Goal: Transaction & Acquisition: Purchase product/service

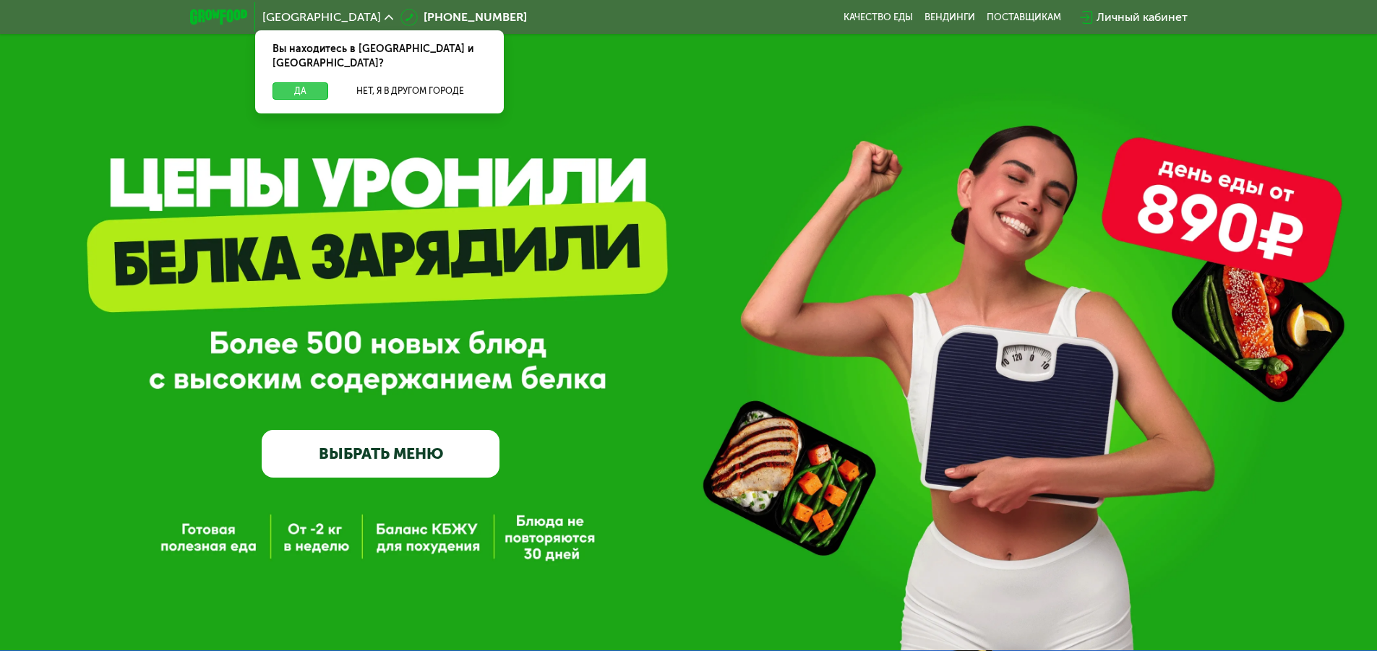
click at [303, 82] on button "Да" at bounding box center [301, 90] width 56 height 17
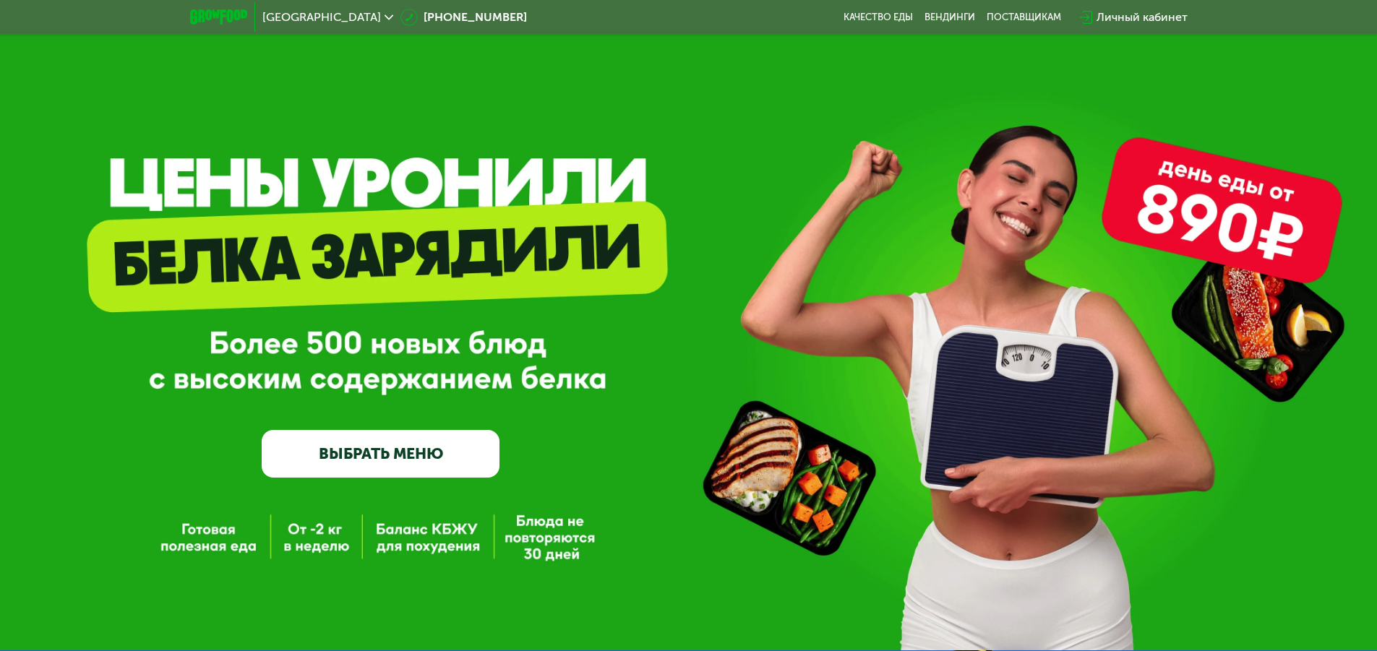
click at [427, 452] on link "ВЫБРАТЬ МЕНЮ" at bounding box center [381, 454] width 238 height 48
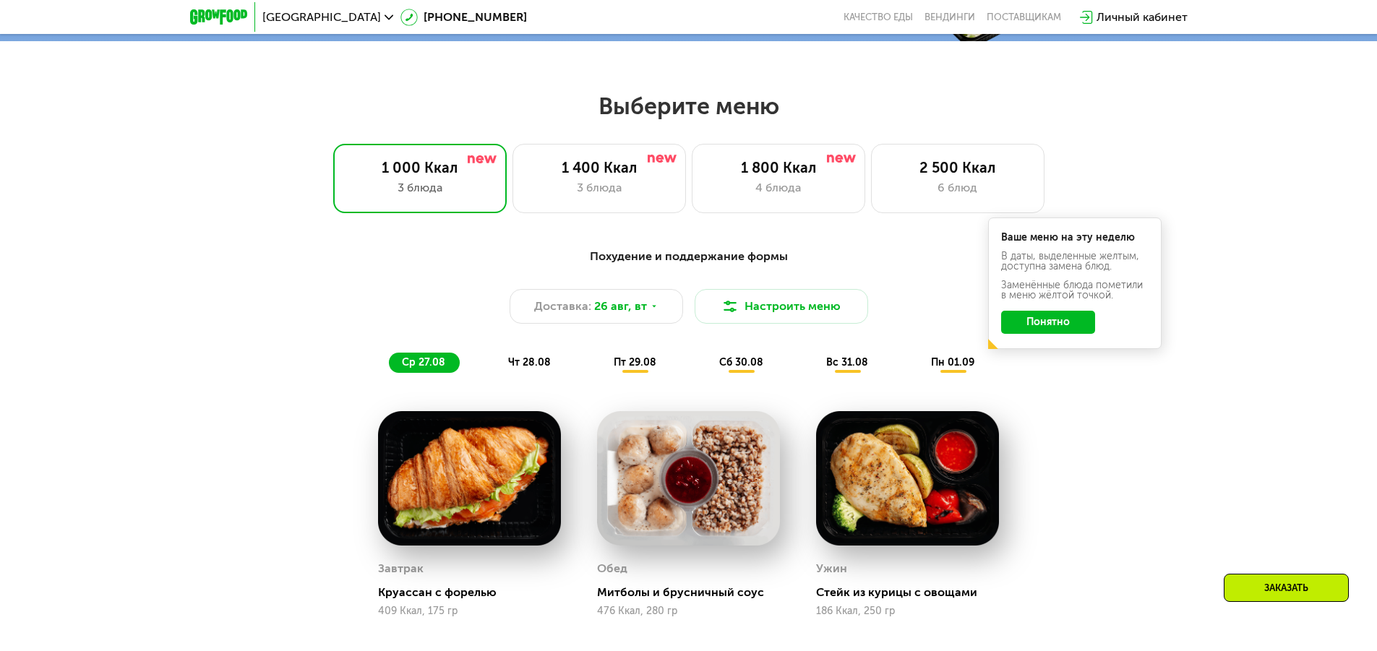
scroll to position [781, 0]
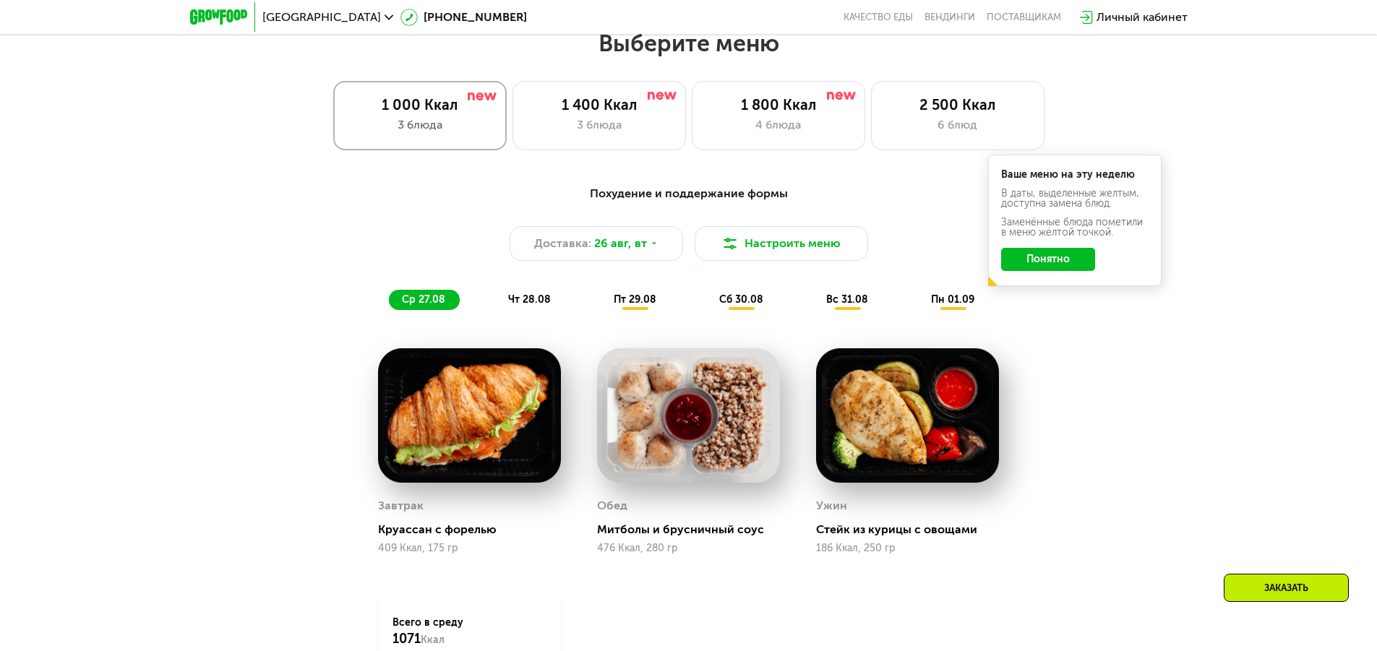
click at [395, 113] on div "1 000 Ккал" at bounding box center [419, 104] width 143 height 17
click at [1081, 267] on button "Понятно" at bounding box center [1048, 259] width 94 height 23
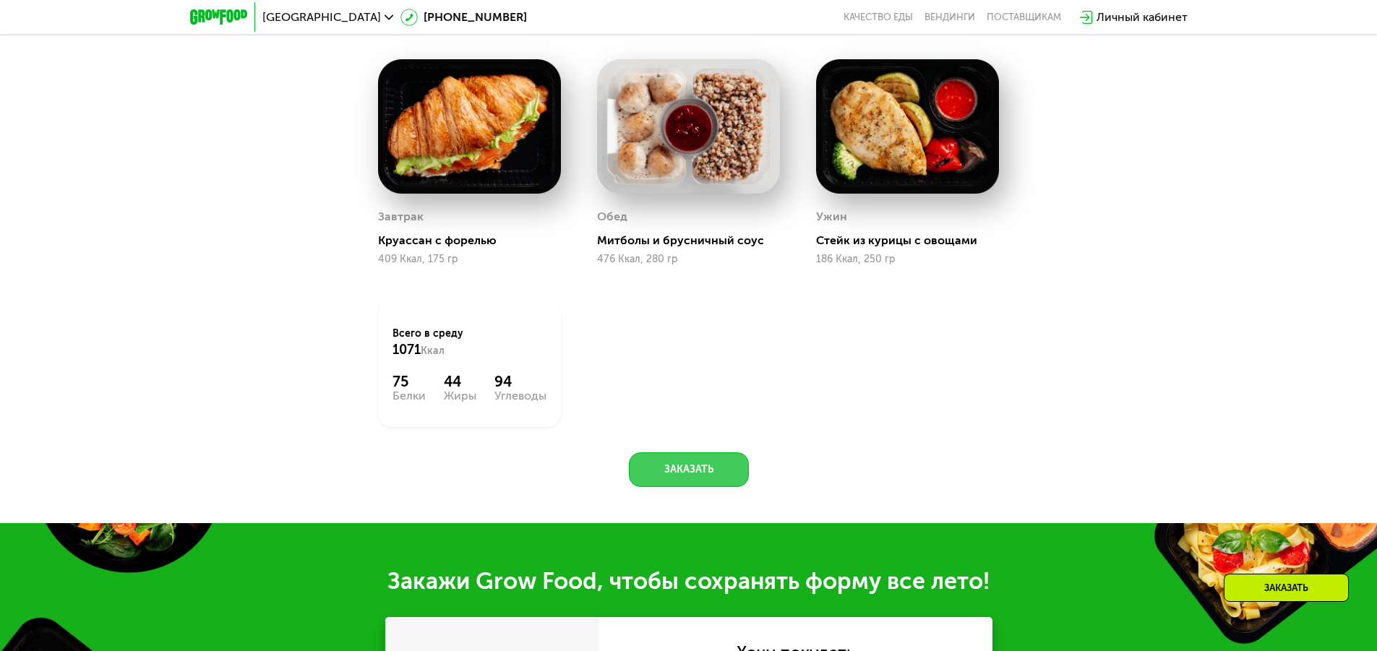
click at [683, 469] on button "Заказать" at bounding box center [689, 470] width 120 height 35
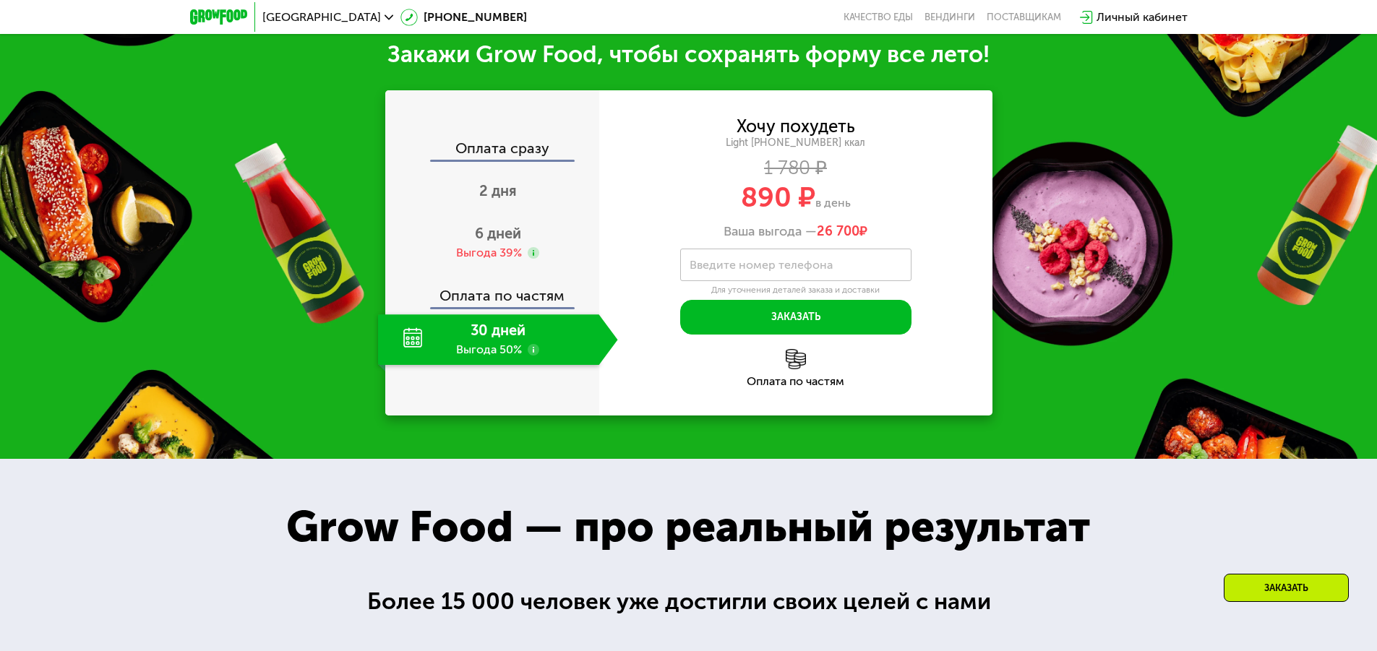
scroll to position [1598, 0]
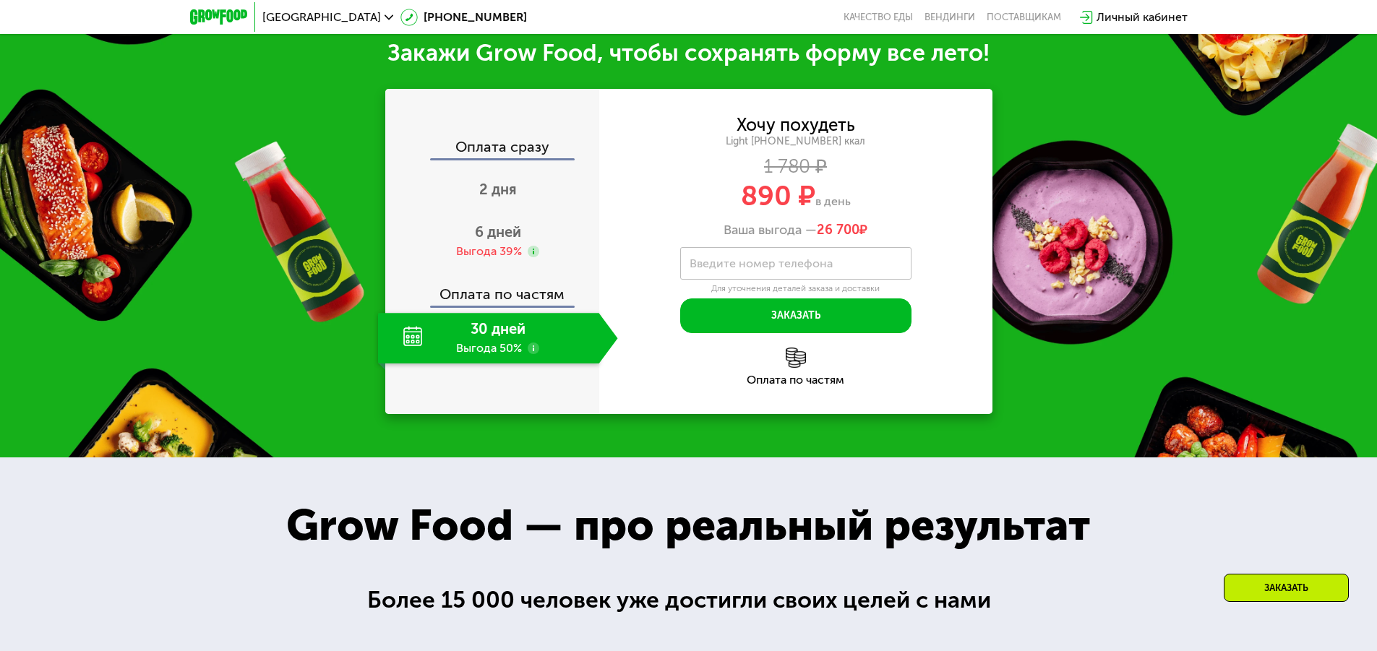
click at [482, 335] on div "30 дней Выгода 50%" at bounding box center [488, 338] width 221 height 51
click at [411, 346] on div "30 дней Выгода 50%" at bounding box center [488, 338] width 221 height 51
click at [398, 335] on div "30 дней Выгода 50%" at bounding box center [488, 338] width 221 height 51
drag, startPoint x: 398, startPoint y: 335, endPoint x: 518, endPoint y: 343, distance: 120.2
click at [416, 338] on div "30 дней Выгода 50%" at bounding box center [488, 338] width 221 height 51
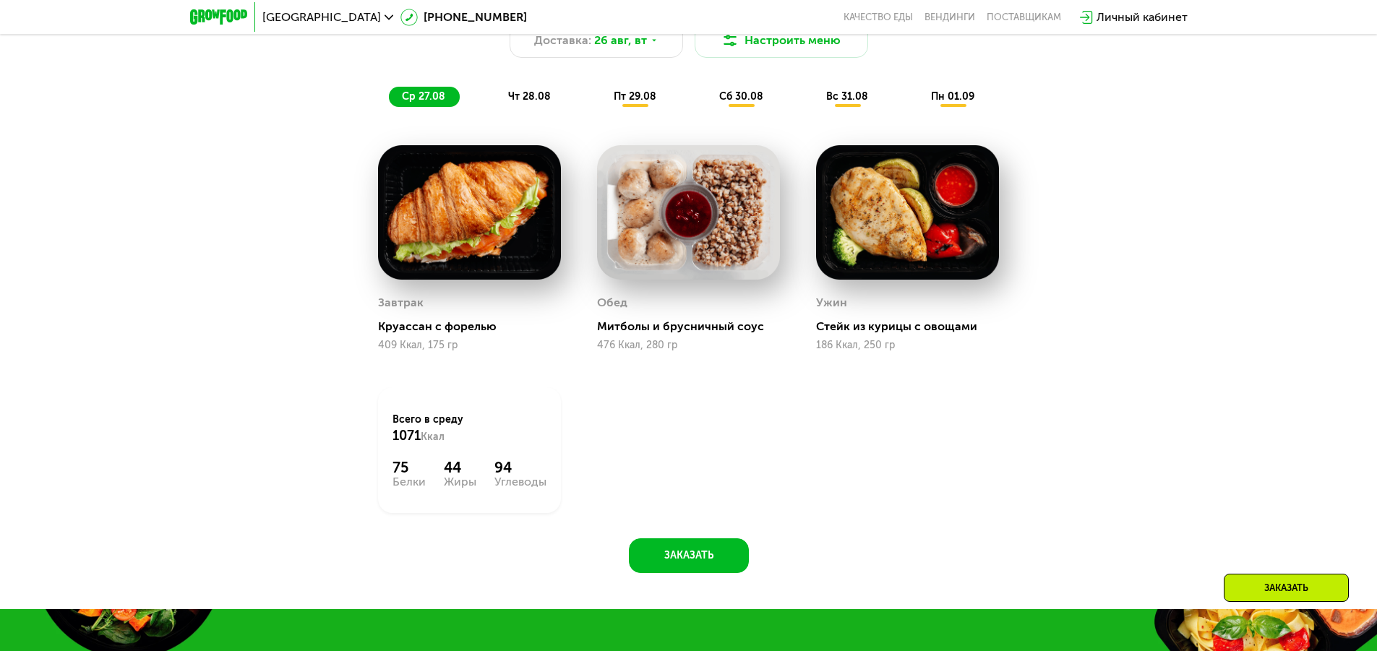
scroll to position [731, 0]
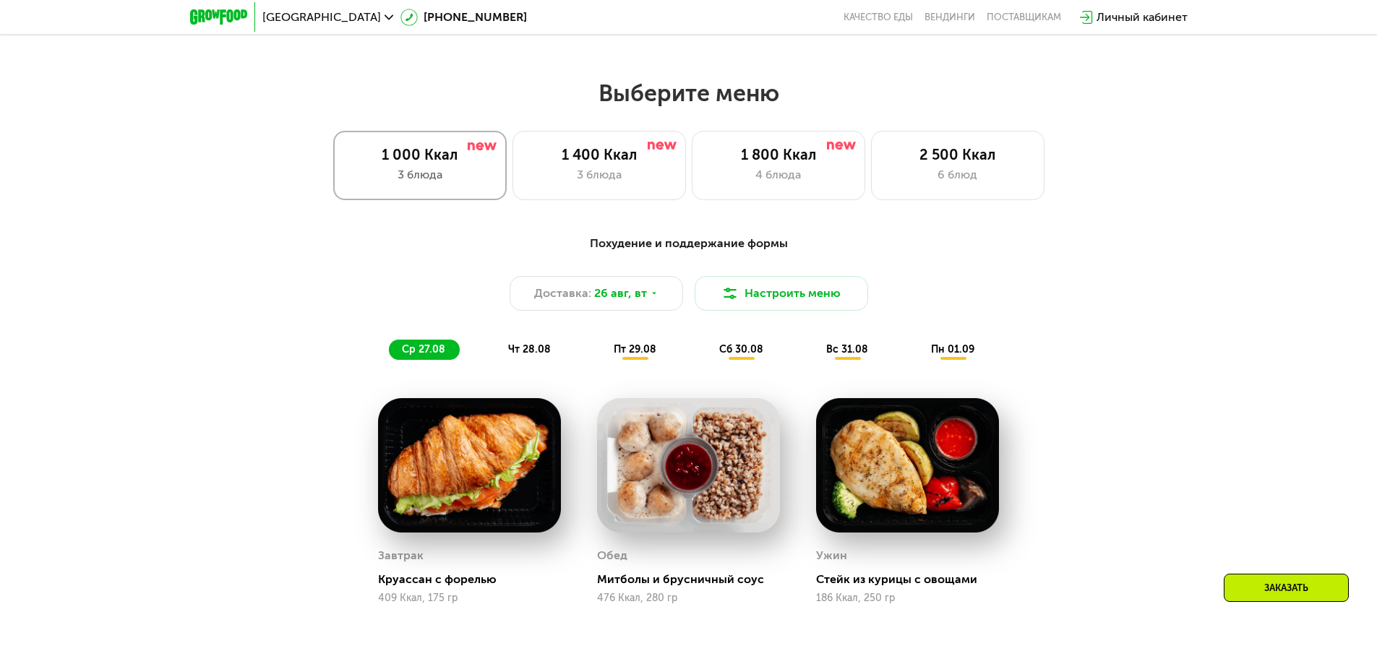
click at [406, 183] on div "3 блюда" at bounding box center [419, 174] width 143 height 17
click at [650, 295] on icon at bounding box center [654, 293] width 9 height 9
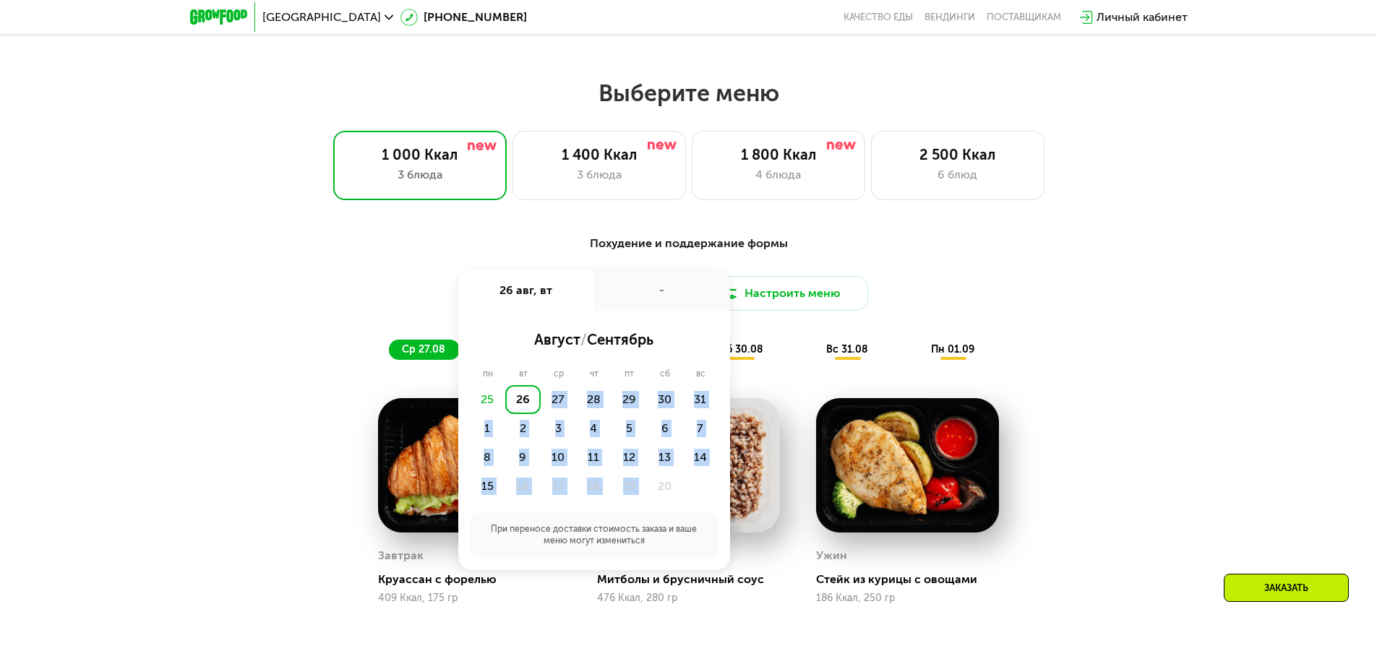
drag, startPoint x: 531, startPoint y: 409, endPoint x: 656, endPoint y: 481, distance: 144.5
click at [656, 481] on div "25 26 27 28 29 30 31 1 2 3 4 5 6 7 8 9 10 11 12 13 14 15 16 17 18 19 20" at bounding box center [594, 443] width 249 height 116
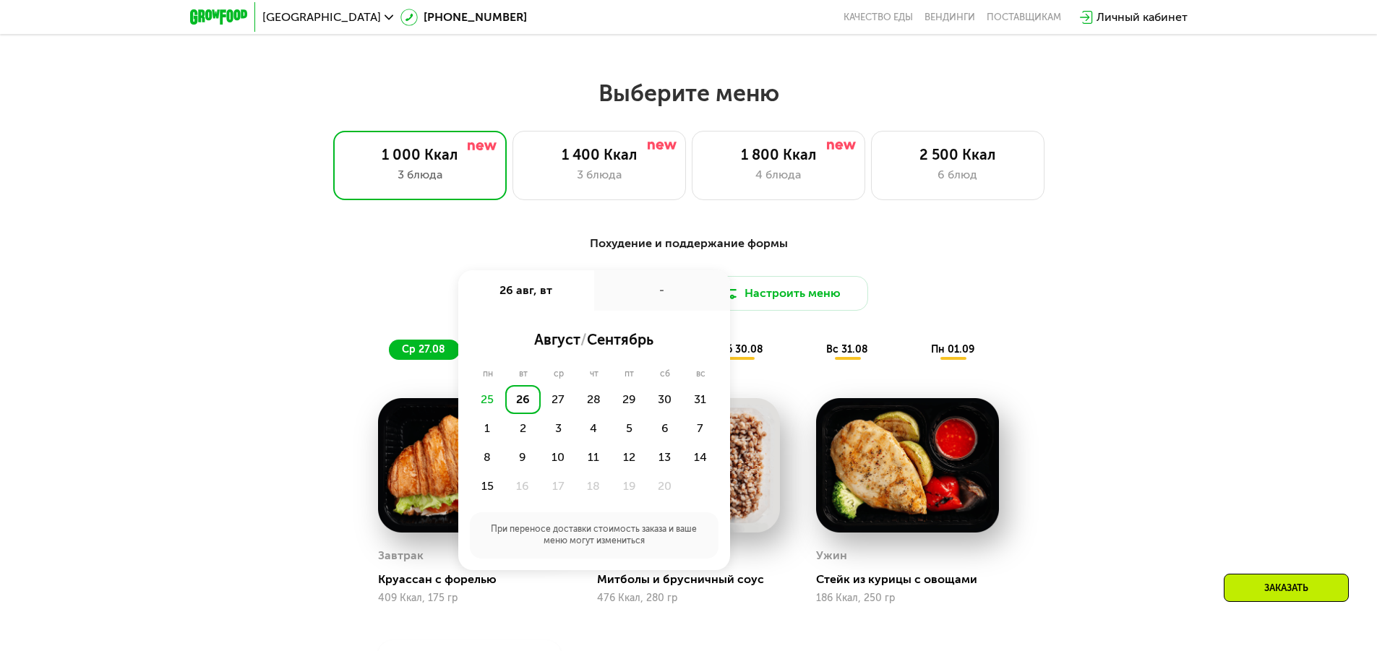
click at [364, 268] on div "Похудение и поддержание формы Доставка: [DATE] авг, вт - август / сентябрь пн в…" at bounding box center [689, 297] width 856 height 125
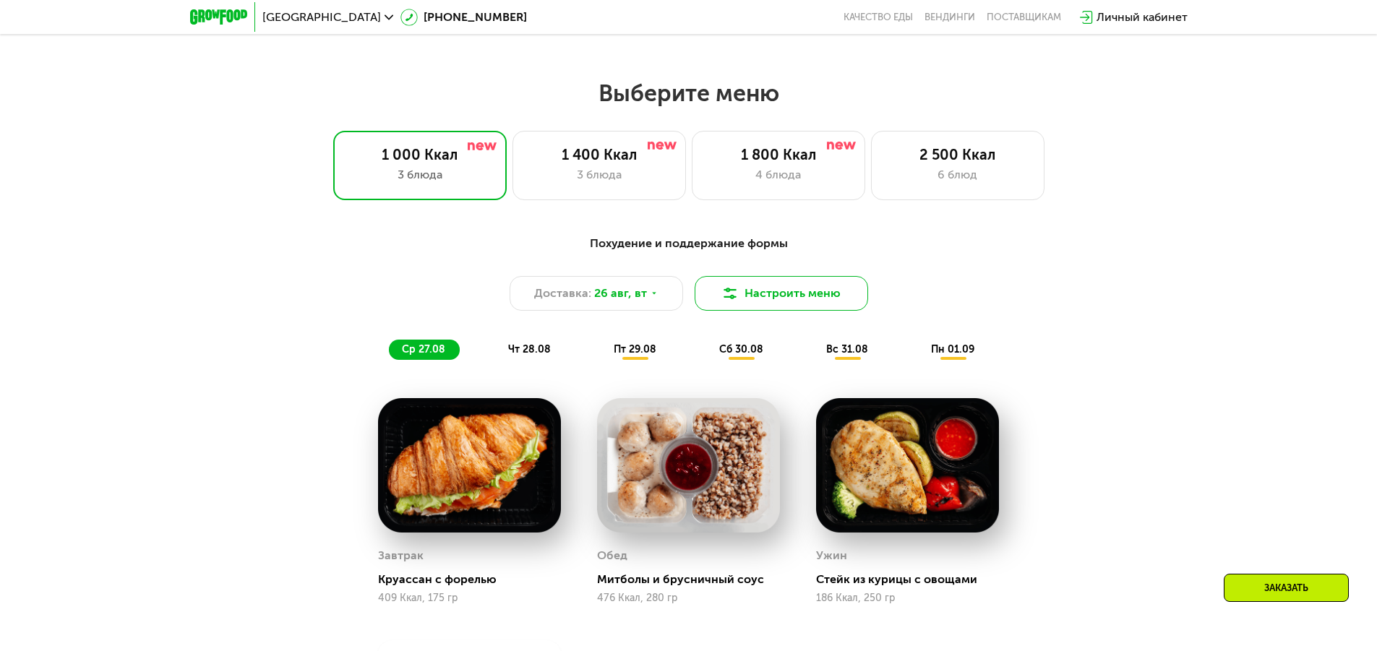
click at [777, 299] on button "Настроить меню" at bounding box center [781, 293] width 173 height 35
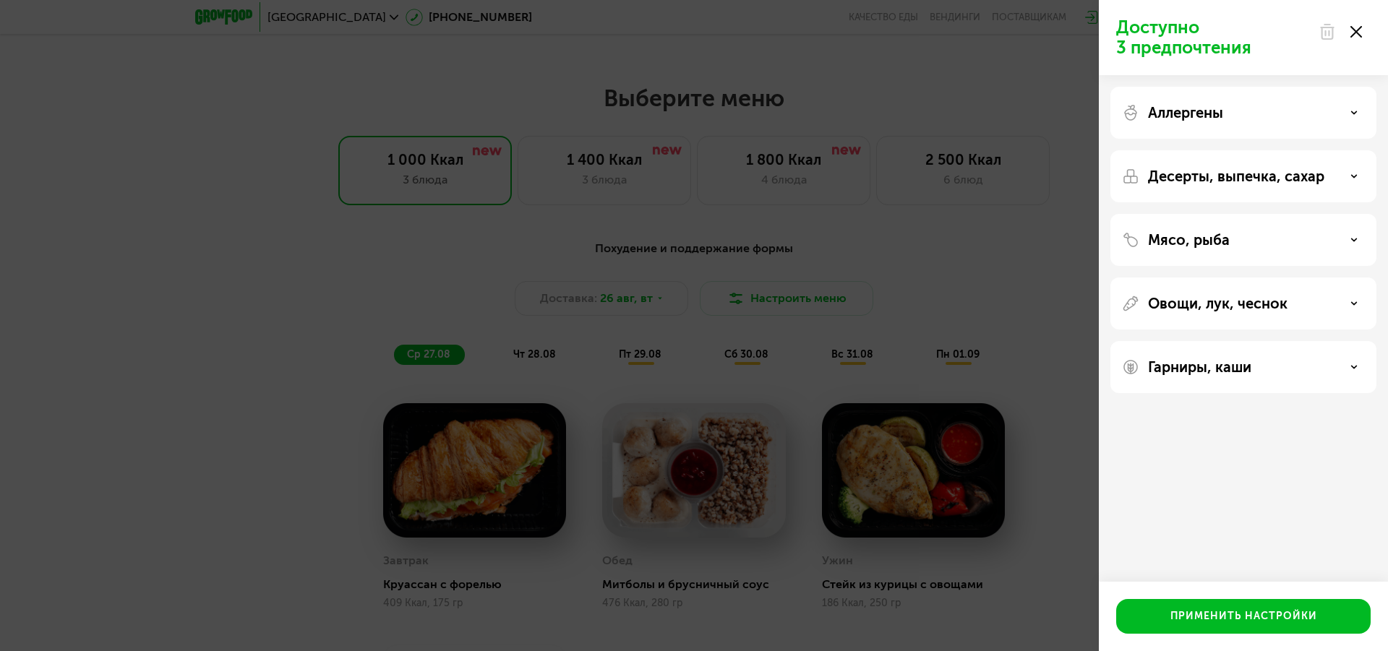
click at [1013, 252] on div "Доступно 3 предпочтения Аллергены Десерты, выпечка, сахар Мясо, рыба Овощи, лук…" at bounding box center [694, 325] width 1388 height 651
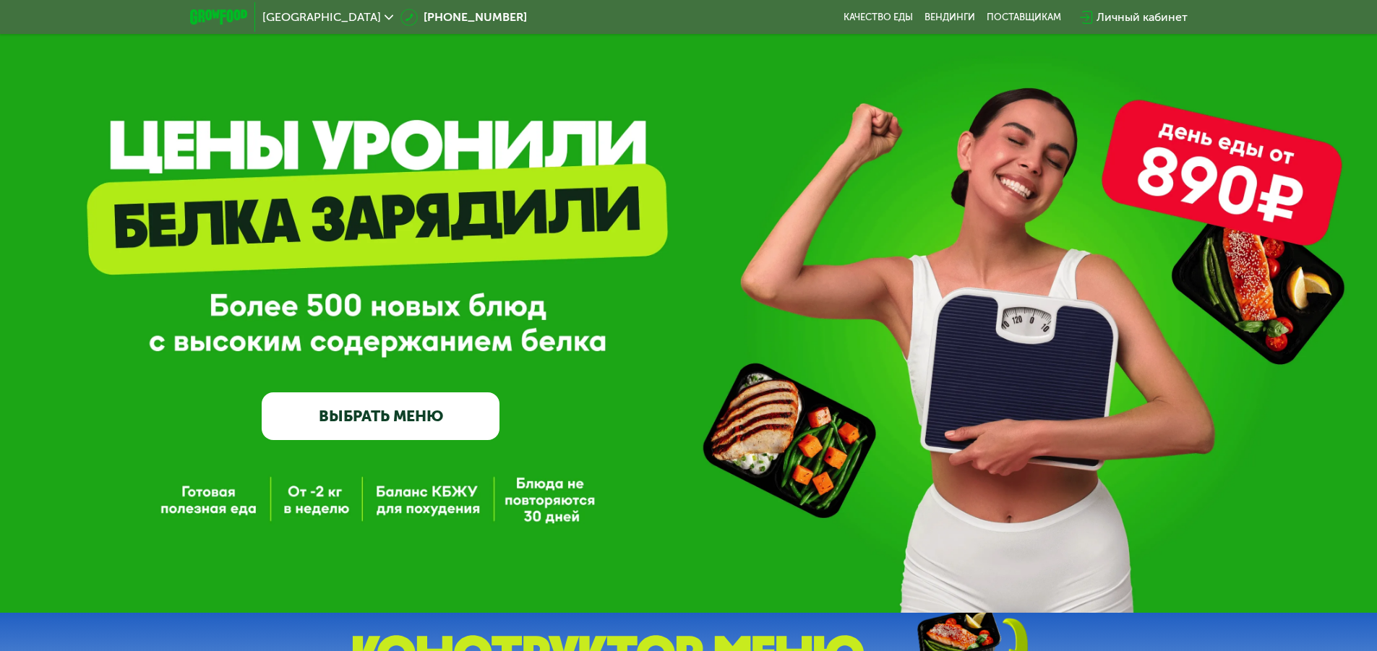
scroll to position [0, 0]
